Goal: Information Seeking & Learning: Learn about a topic

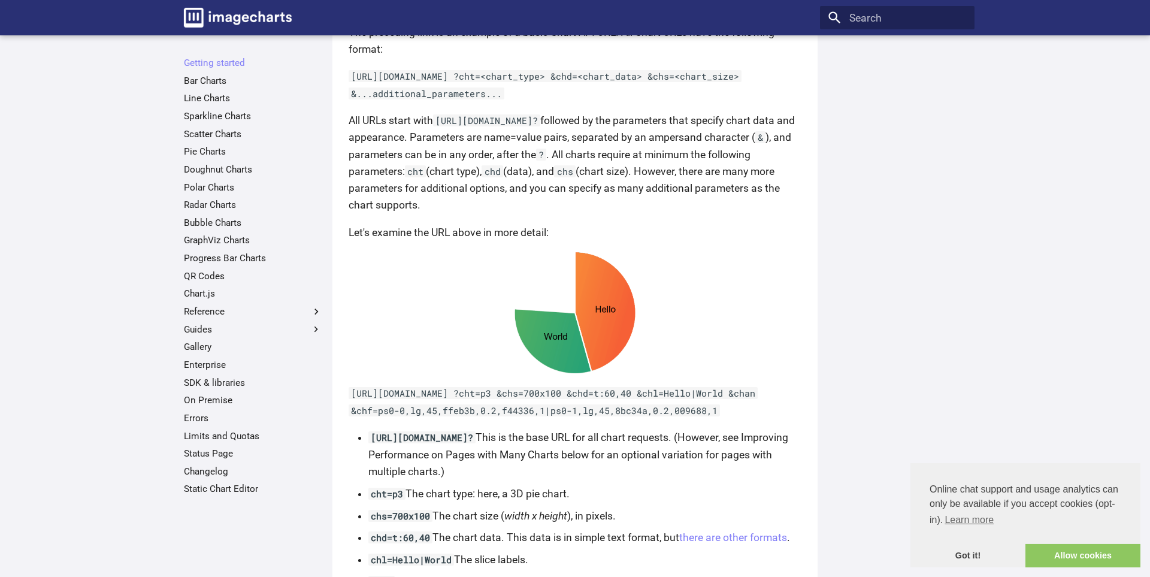
scroll to position [420, 0]
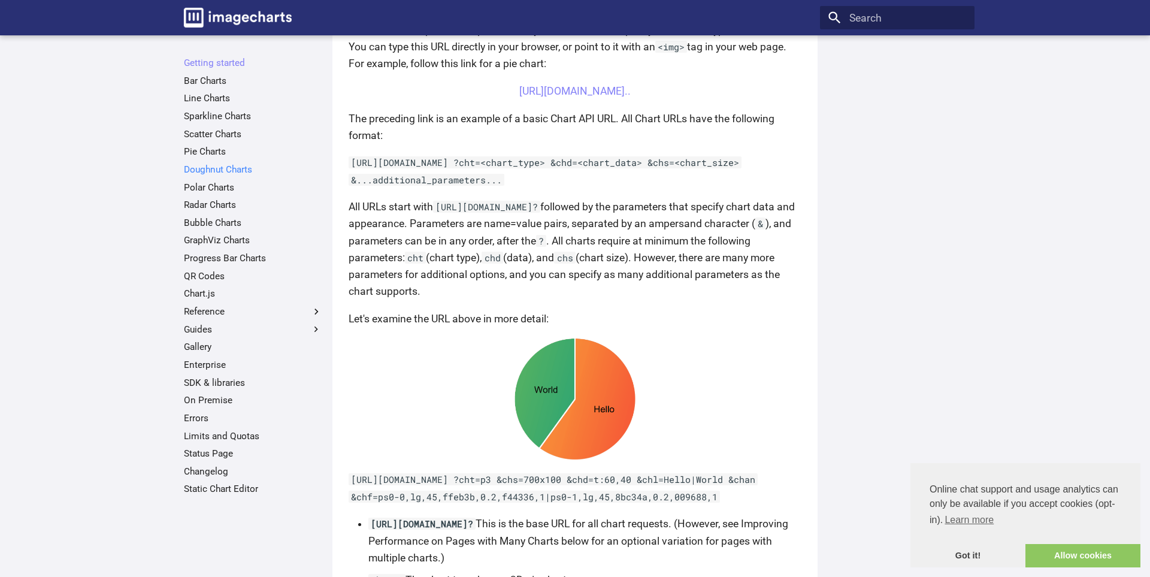
click at [256, 171] on link "Doughnut Charts" at bounding box center [253, 170] width 138 height 12
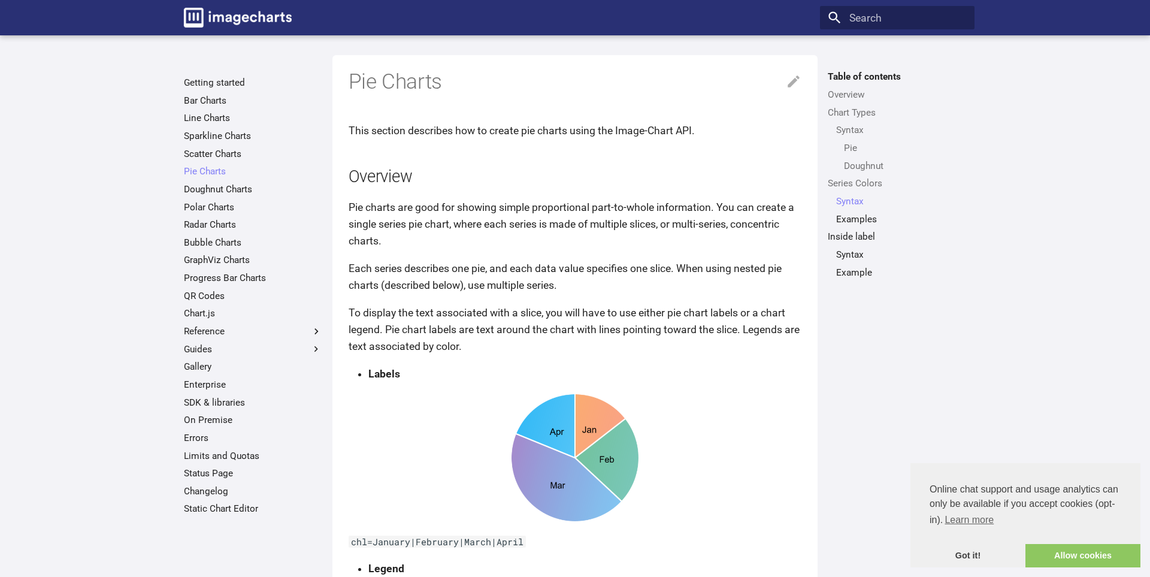
scroll to position [2242, 0]
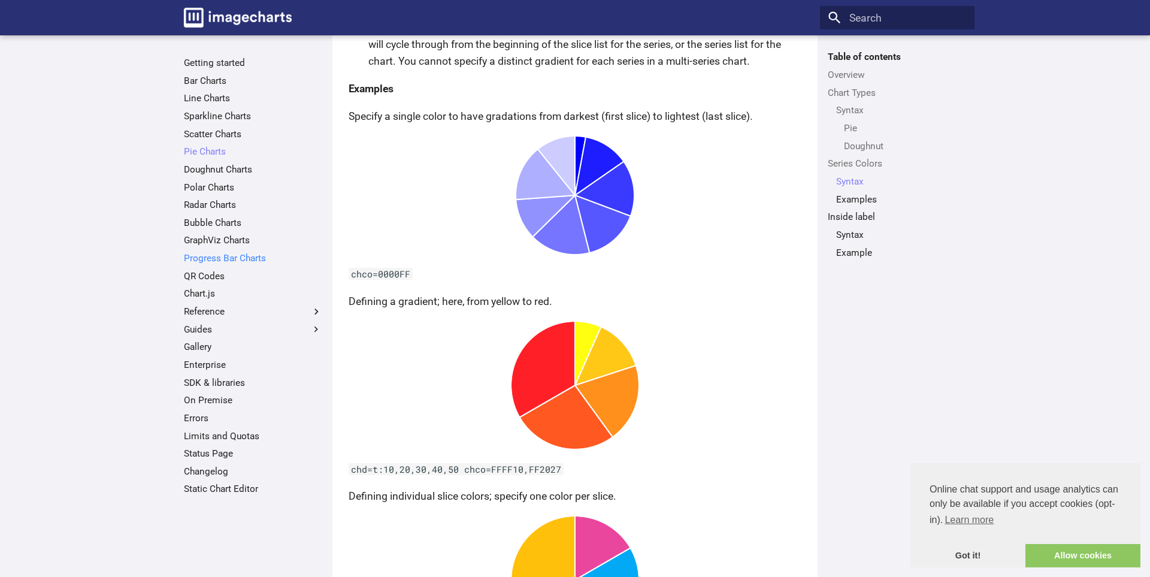
click at [225, 262] on link "Progress Bar Charts" at bounding box center [253, 258] width 138 height 12
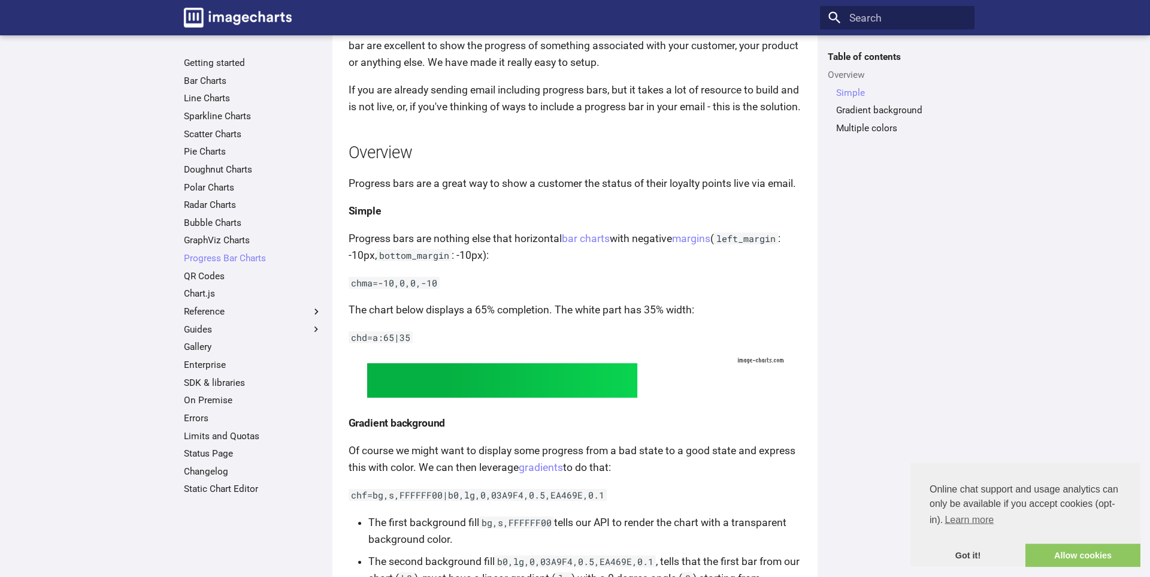
scroll to position [413, 0]
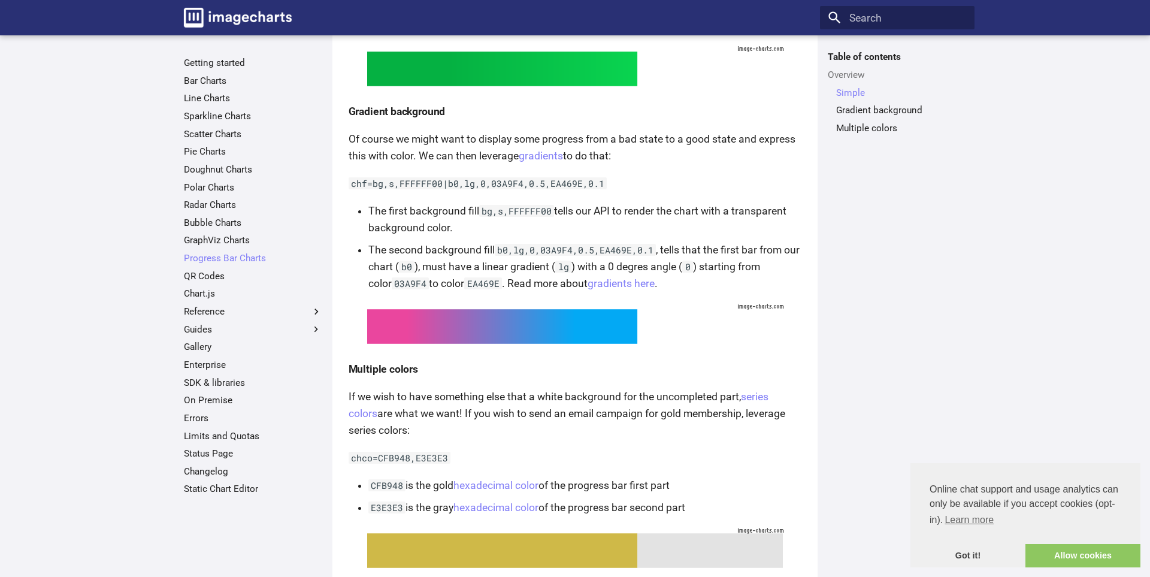
click at [214, 372] on ul "Getting started Bar Charts Line Charts Sparkline Charts Scatter Charts Pie Char…" at bounding box center [253, 276] width 154 height 438
click at [213, 377] on link "SDK & libraries" at bounding box center [253, 383] width 138 height 12
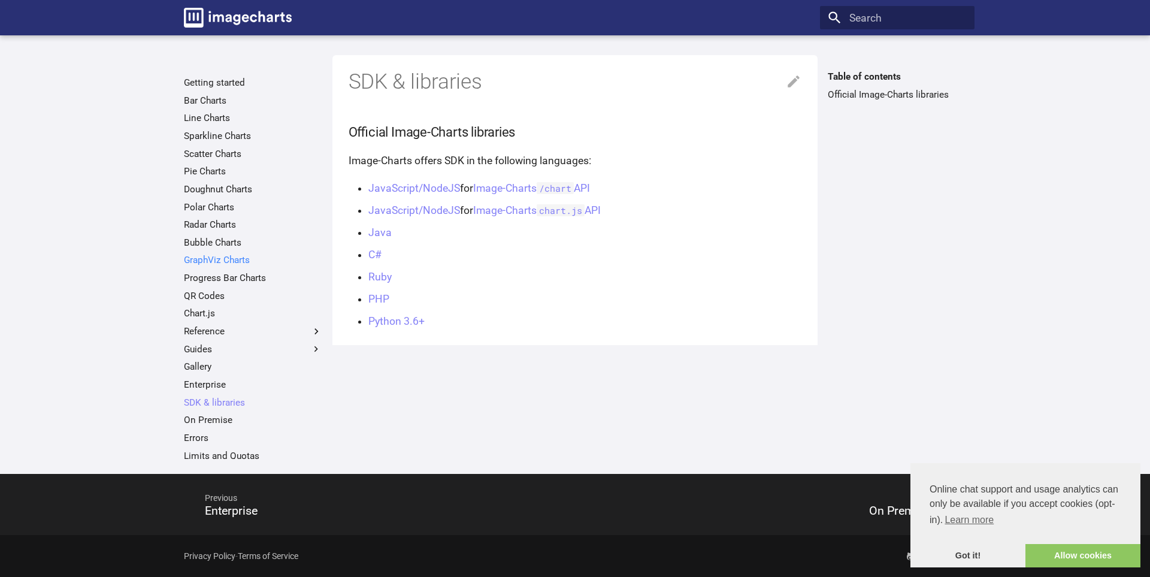
click at [206, 262] on link "GraphViz Charts" at bounding box center [253, 260] width 138 height 12
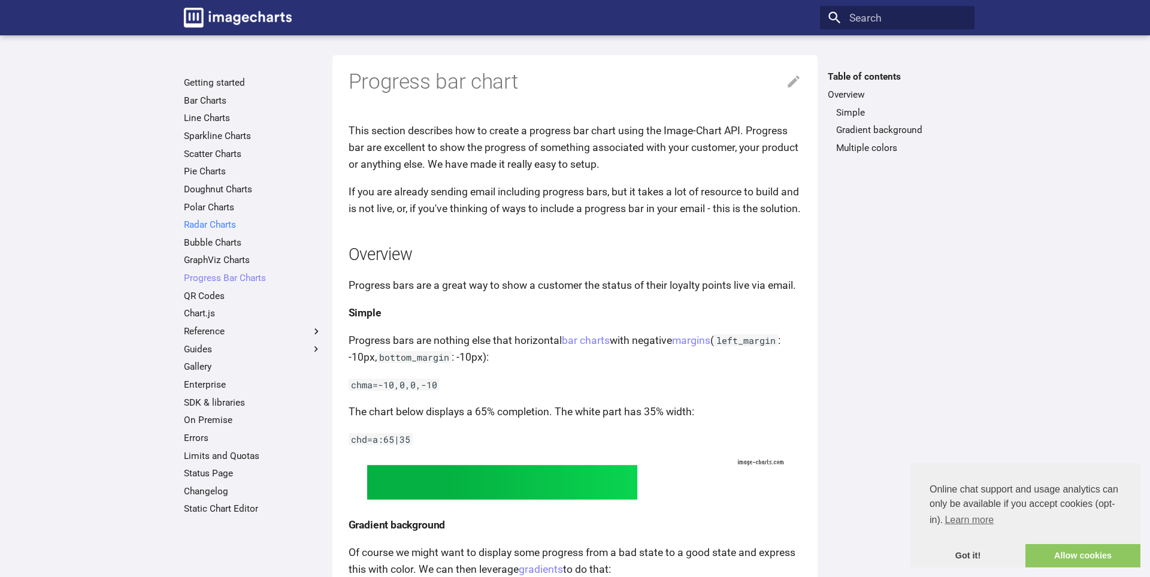
click at [210, 220] on link "Radar Charts" at bounding box center [253, 225] width 138 height 12
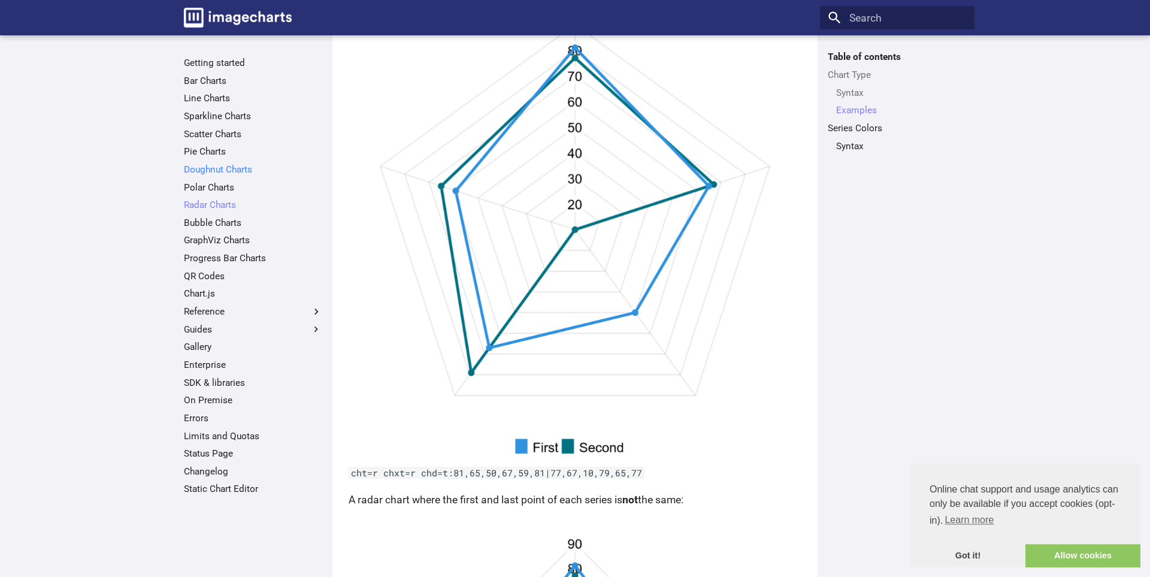
scroll to position [579, 0]
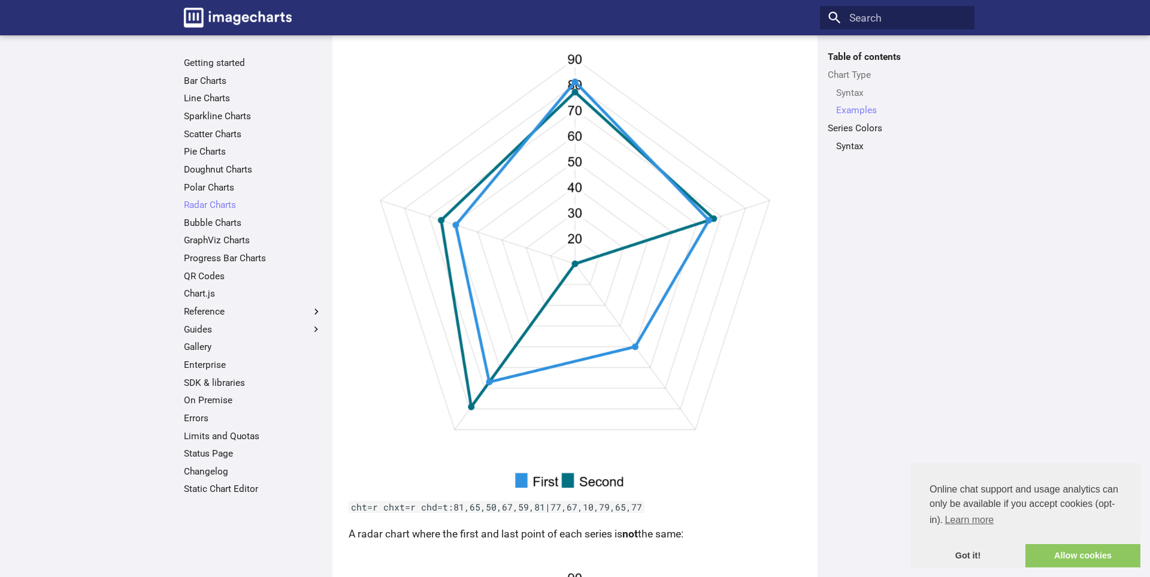
click at [206, 106] on ul "Getting started Bar Charts Line Charts Sparkline Charts Scatter Charts Pie Char…" at bounding box center [253, 276] width 154 height 438
click at [207, 105] on ul "Getting started Bar Charts Line Charts Sparkline Charts Scatter Charts Pie Char…" at bounding box center [253, 276] width 154 height 438
click at [209, 102] on link "Line Charts" at bounding box center [253, 98] width 138 height 12
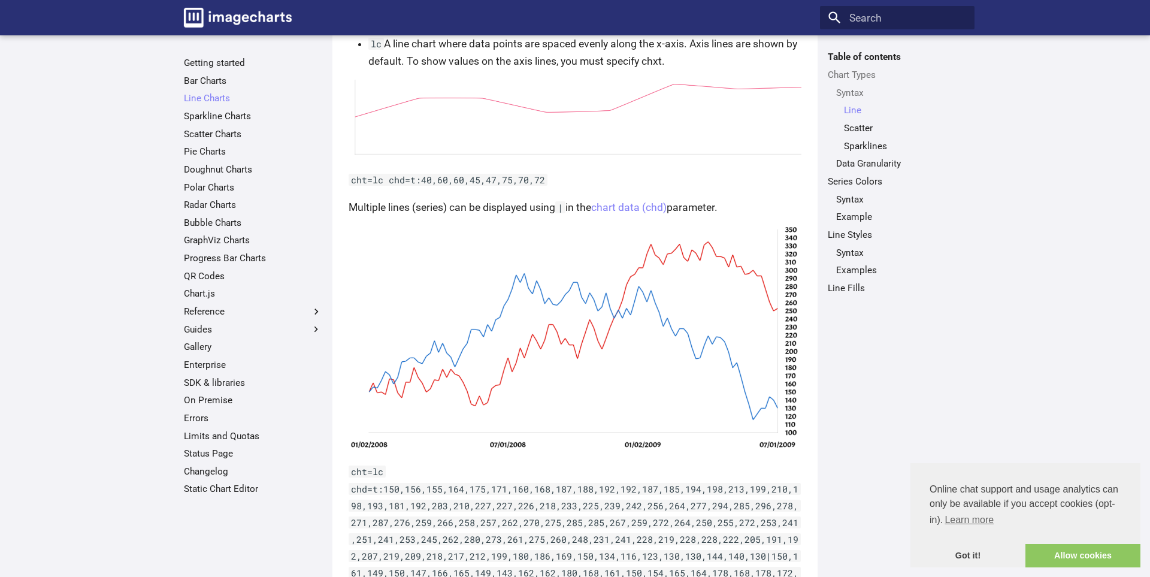
scroll to position [661, 0]
